Goal: Check status: Check status

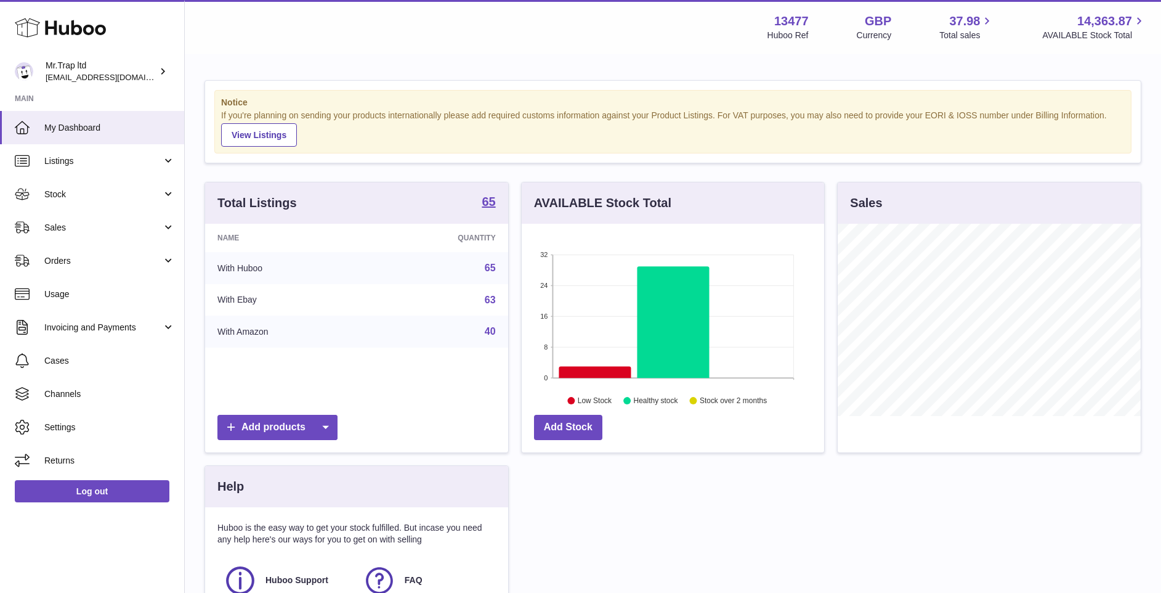
scroll to position [192, 303]
click at [93, 237] on link "Sales" at bounding box center [92, 227] width 184 height 33
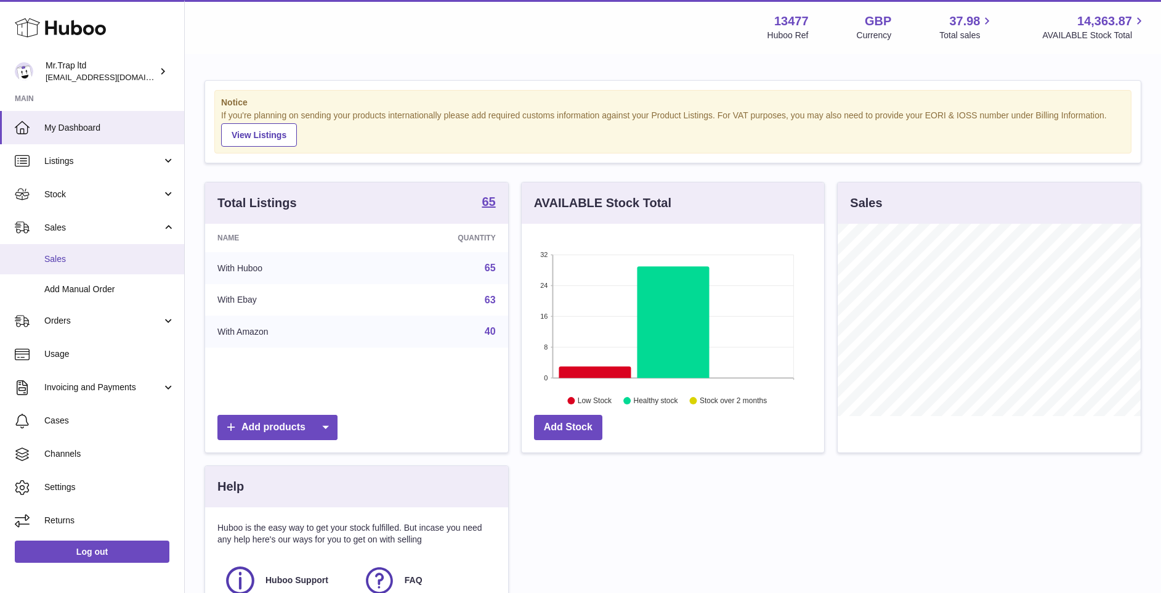
click at [96, 259] on span "Sales" at bounding box center [109, 259] width 131 height 12
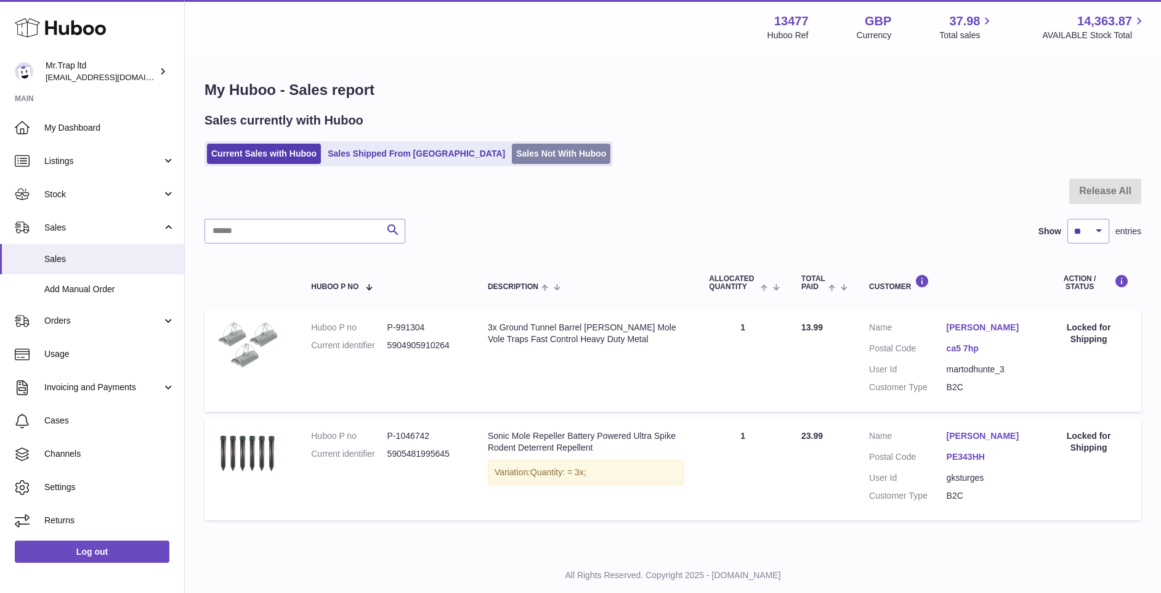
drag, startPoint x: 556, startPoint y: 360, endPoint x: 497, endPoint y: 144, distance: 224.2
click at [497, 144] on div "My Huboo - Sales report Sales currently with Huboo Current Sales with Huboo Sal…" at bounding box center [673, 302] width 977 height 495
click at [497, 144] on ul "Current Sales with Huboo Sales Shipped From Huboo Sales Not With Huboo" at bounding box center [409, 153] width 408 height 25
click at [512, 144] on link "Sales Not With Huboo" at bounding box center [561, 154] width 99 height 20
